Goal: Task Accomplishment & Management: Manage account settings

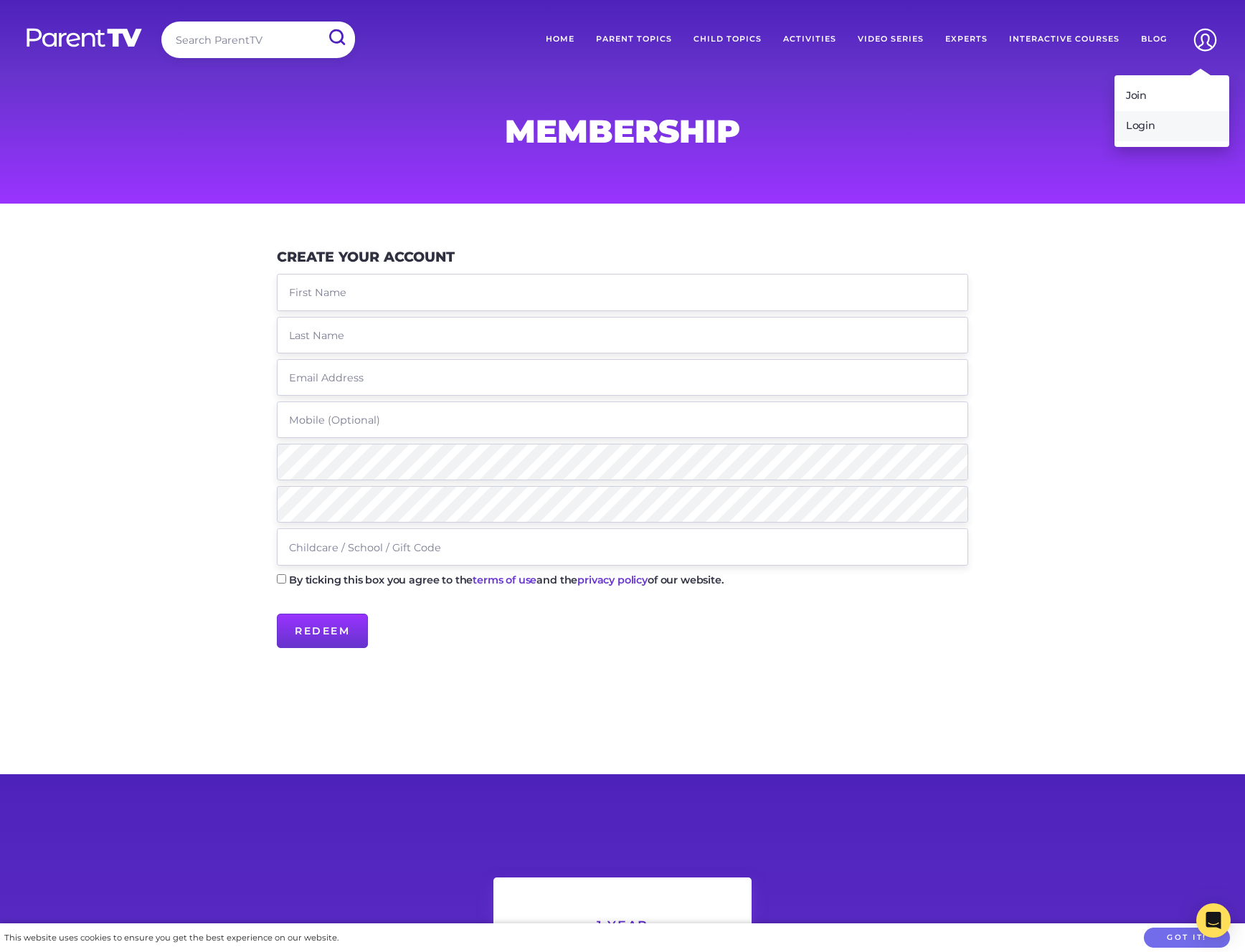
type input "[EMAIL_ADDRESS][DOMAIN_NAME]"
click at [1138, 120] on link "Login" at bounding box center [1172, 126] width 115 height 30
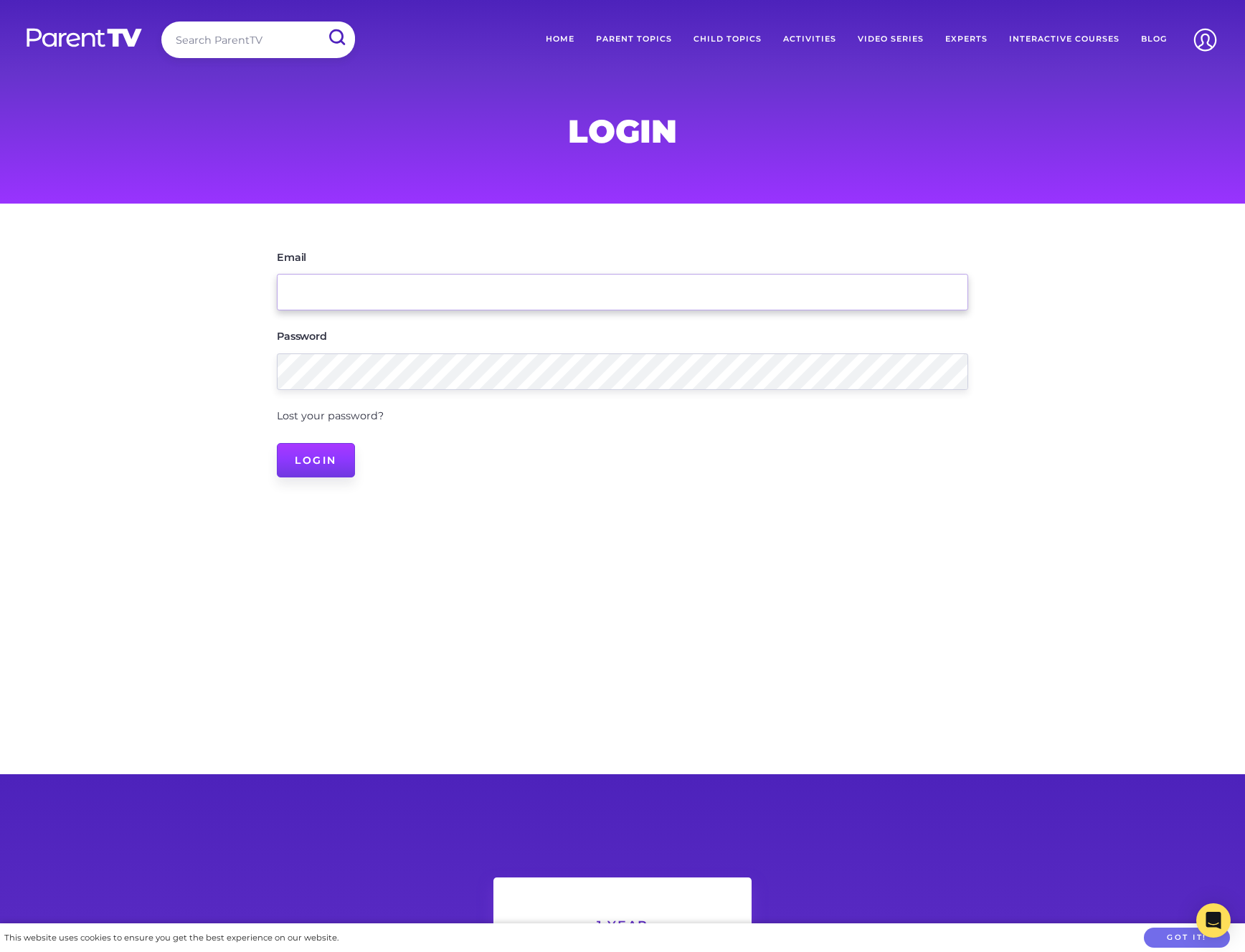
type input "[EMAIL_ADDRESS][DOMAIN_NAME]"
click at [321, 462] on input "Login" at bounding box center [316, 460] width 78 height 35
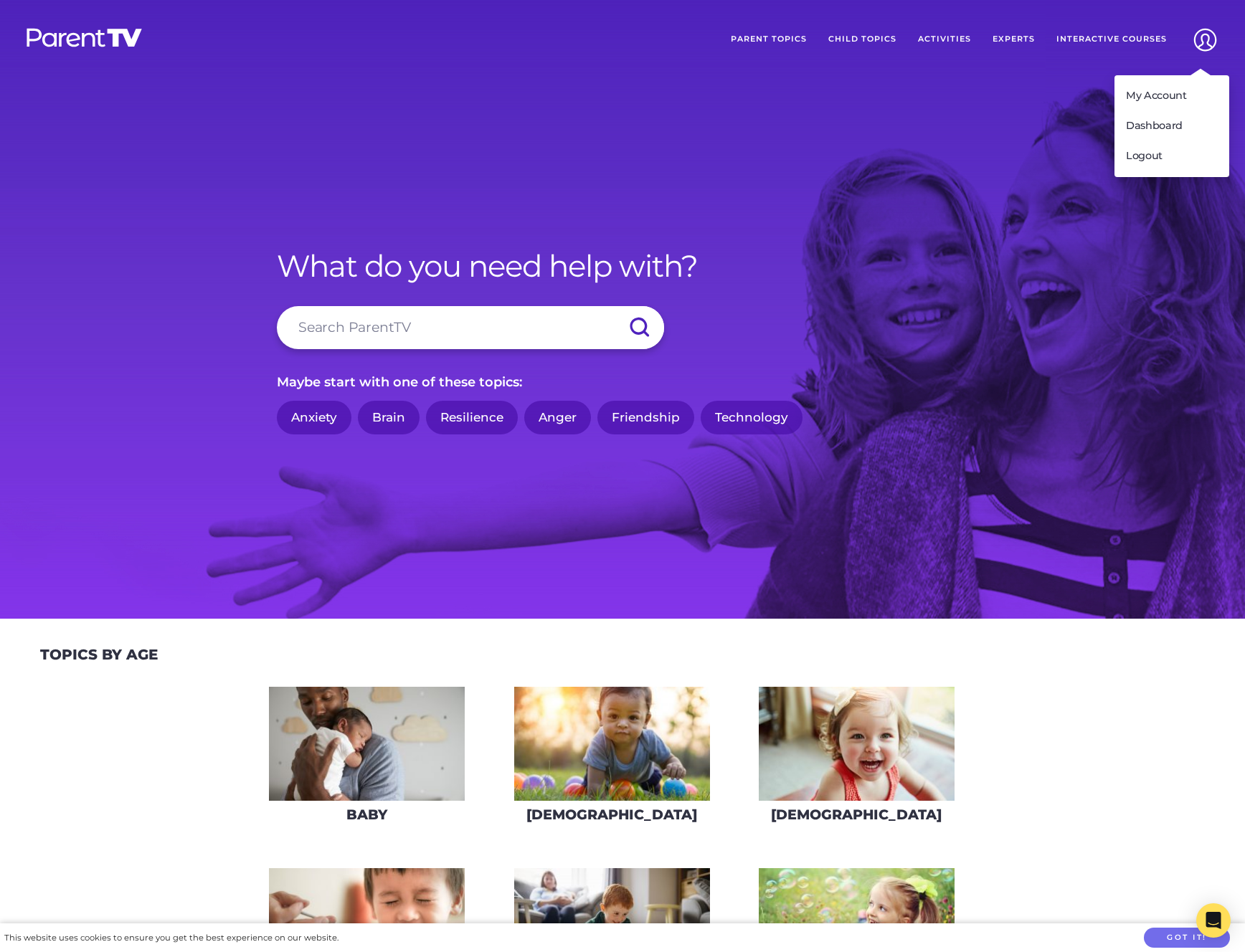
click at [1206, 35] on img at bounding box center [1205, 40] width 37 height 37
click at [1159, 93] on link "My Account" at bounding box center [1172, 96] width 115 height 30
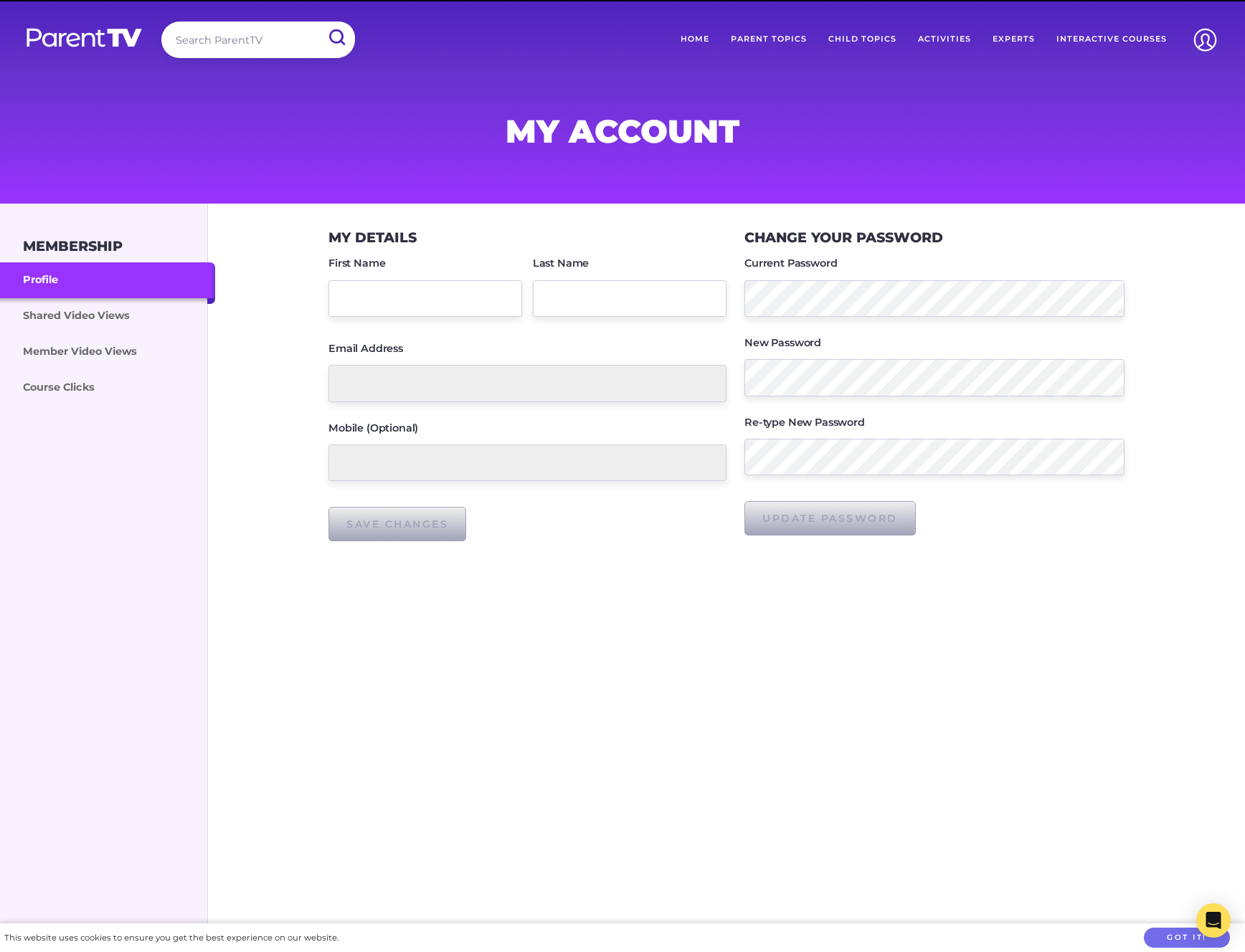
type input "[PERSON_NAME]"
type input "[EMAIL_ADDRESS][DOMAIN_NAME]"
